Goal: Use online tool/utility: Utilize a website feature to perform a specific function

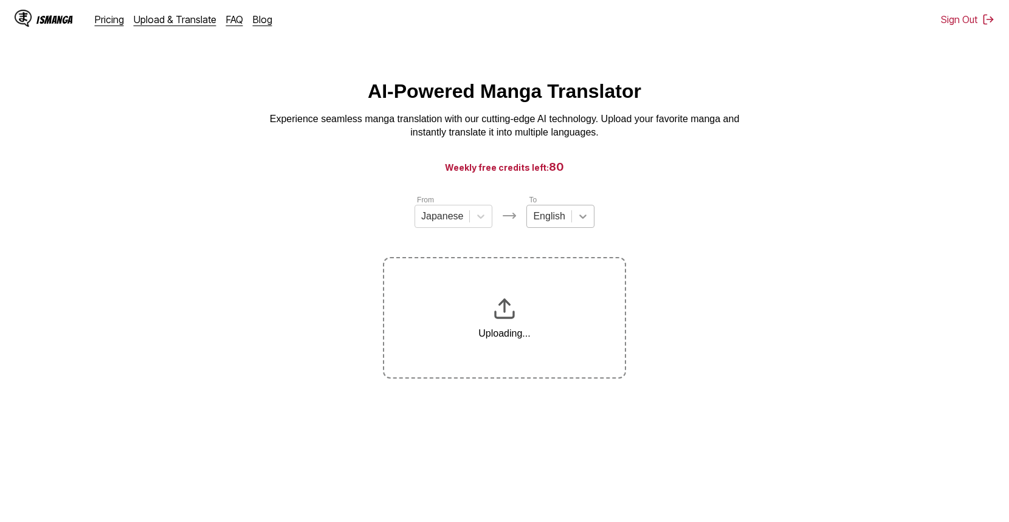
click at [583, 218] on icon at bounding box center [583, 216] width 12 height 12
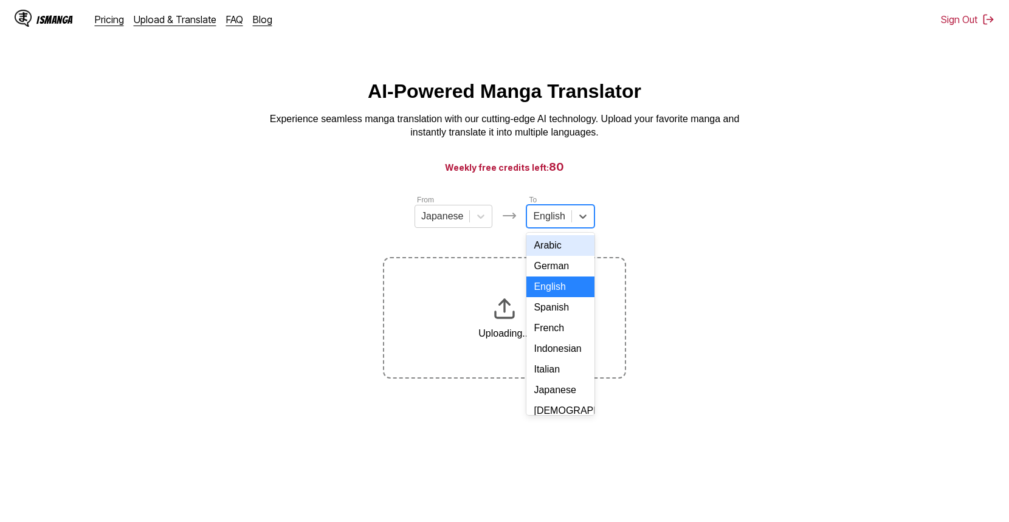
click at [555, 339] on div "French" at bounding box center [559, 328] width 67 height 21
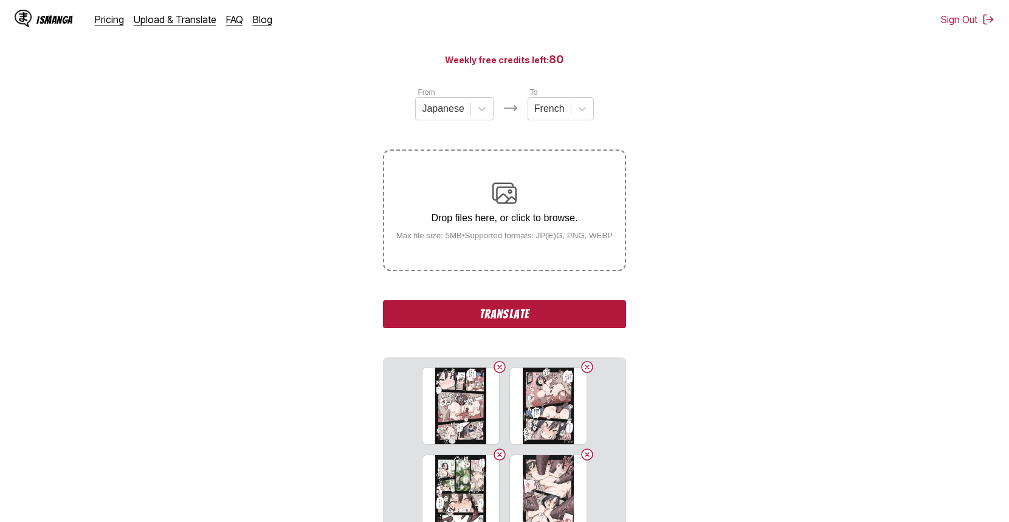
click at [535, 314] on button "Translate" at bounding box center [504, 314] width 243 height 28
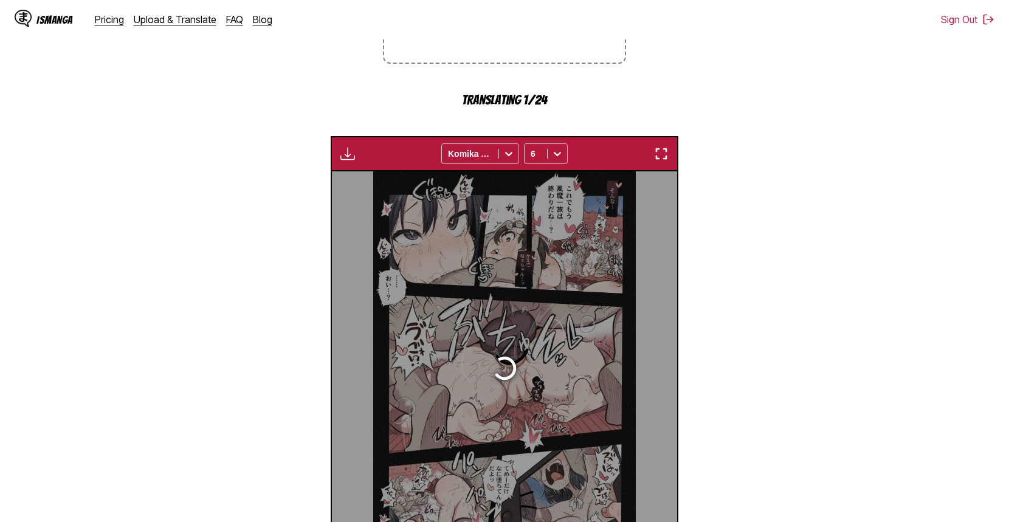
scroll to position [360, 0]
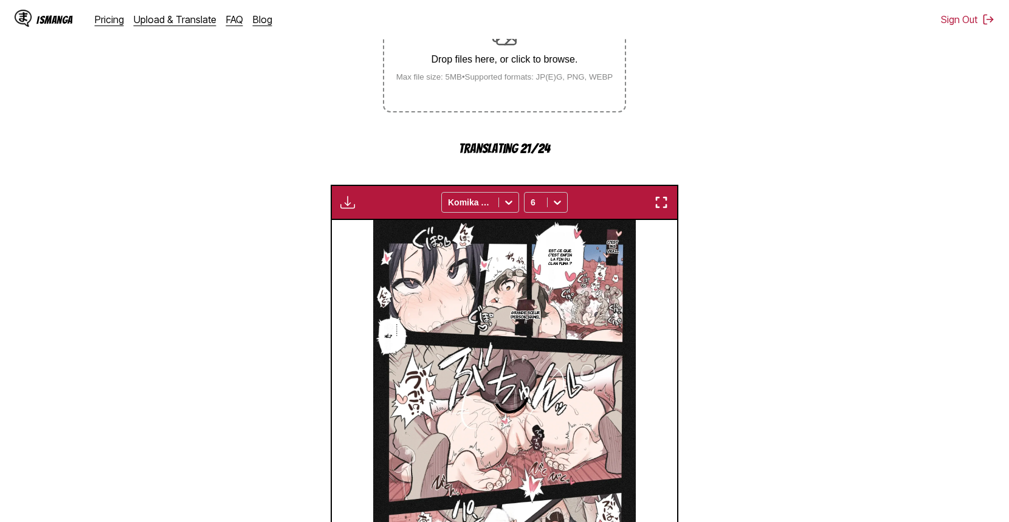
scroll to position [292, 0]
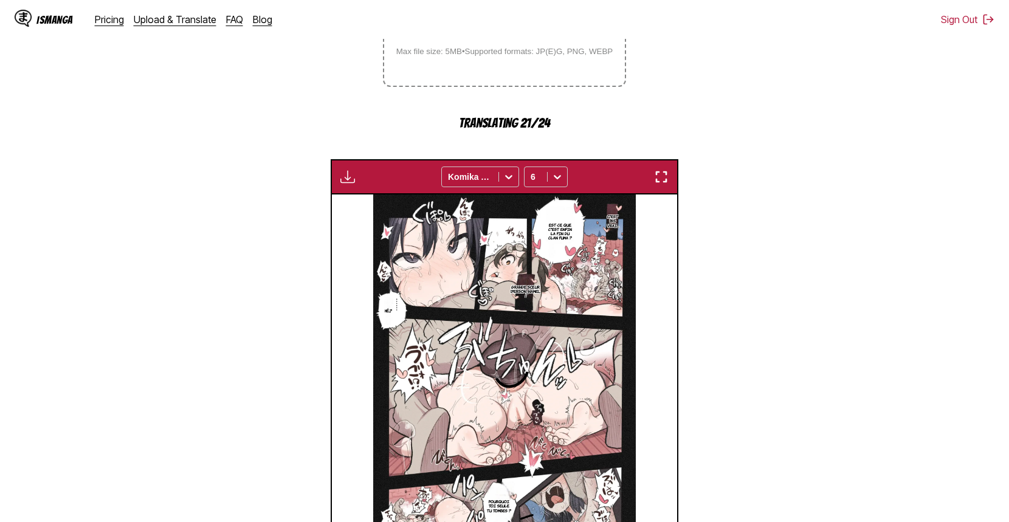
click at [352, 181] on img "button" at bounding box center [347, 177] width 15 height 15
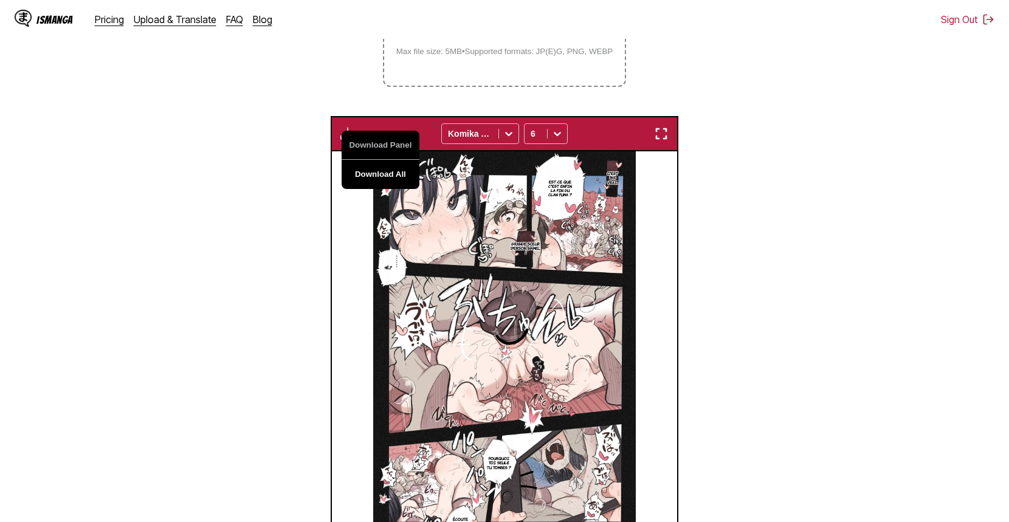
click at [387, 181] on button "Download All" at bounding box center [381, 174] width 78 height 29
